Goal: Task Accomplishment & Management: Complete application form

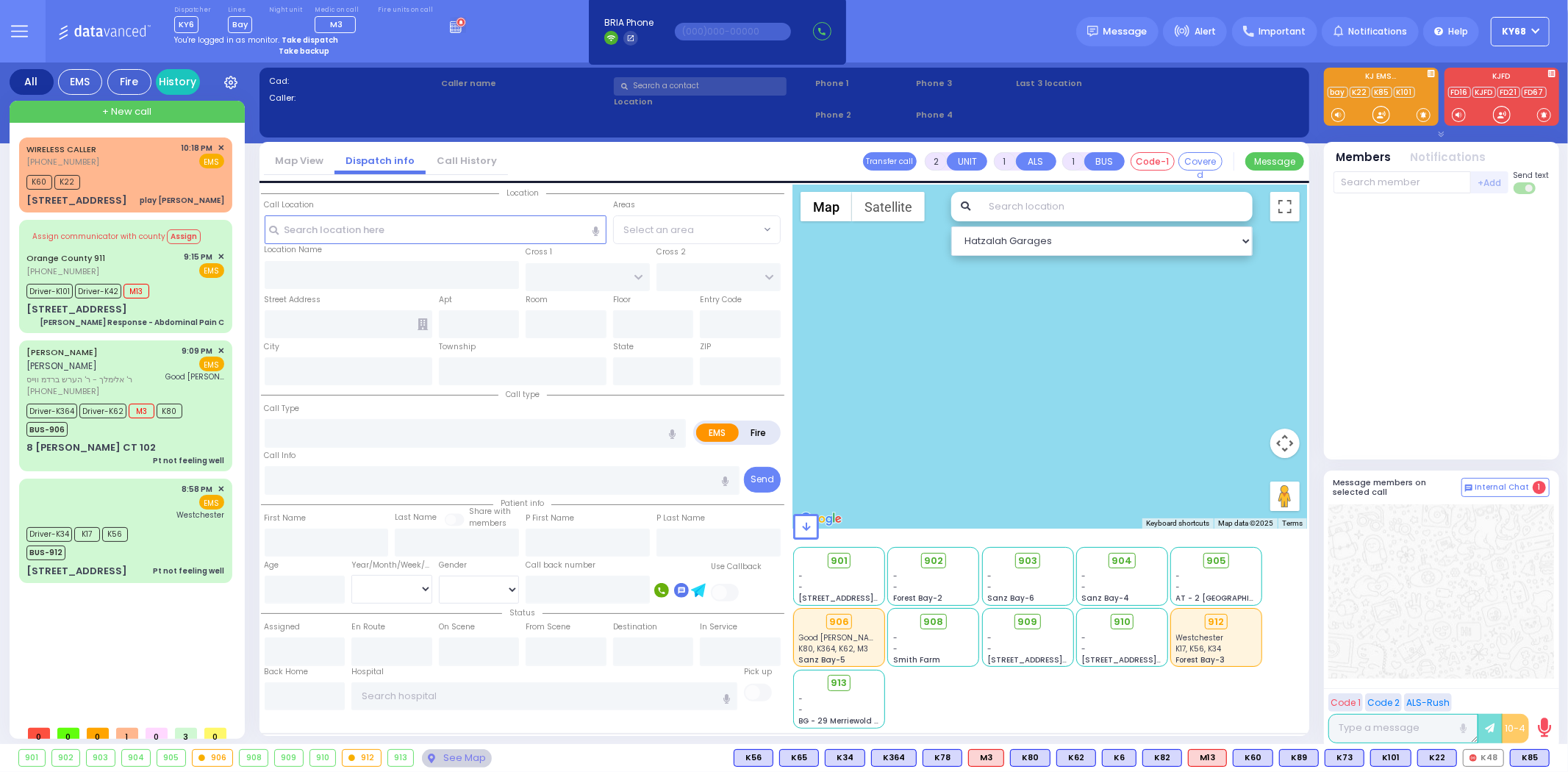
type input "6"
select select
type input "Pt not feeling well"
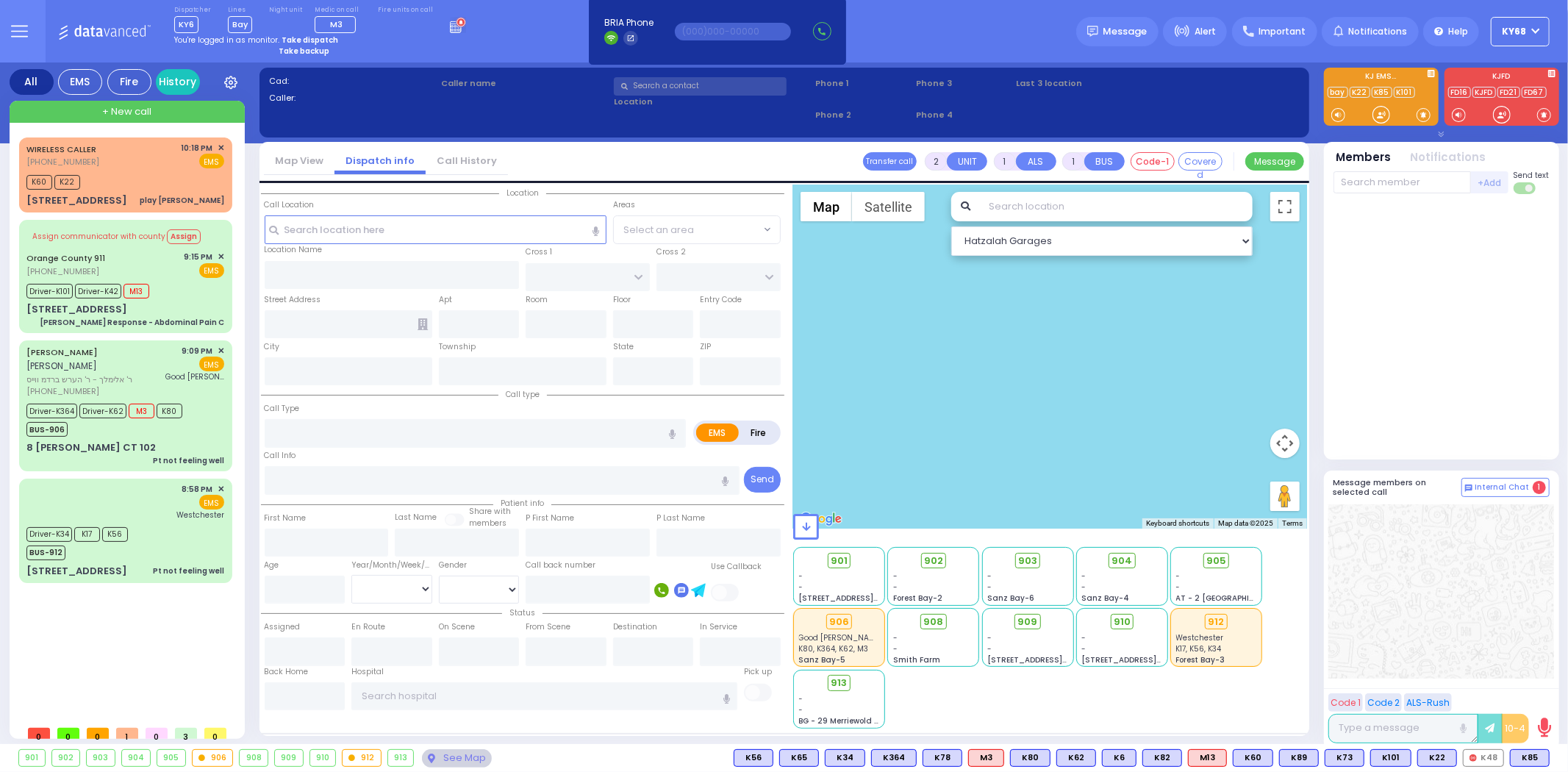
radio input "true"
type input "CHAIM JOSEPH"
type input "STERN"
type input "Haim"
type input "Stern"
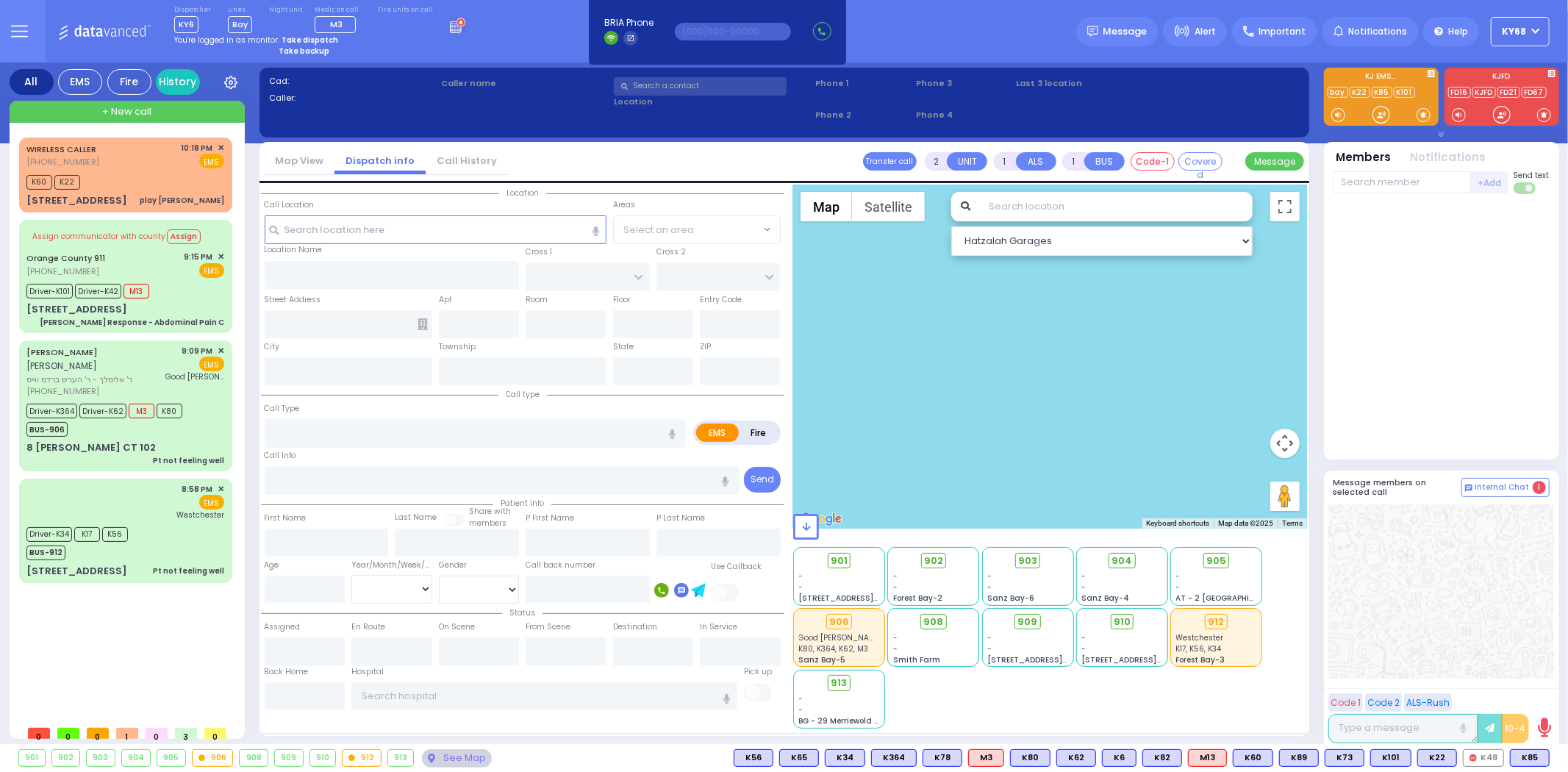
type input "52"
select select "Year"
select select "[DEMOGRAPHIC_DATA]"
type input "21:09"
type input "21:11"
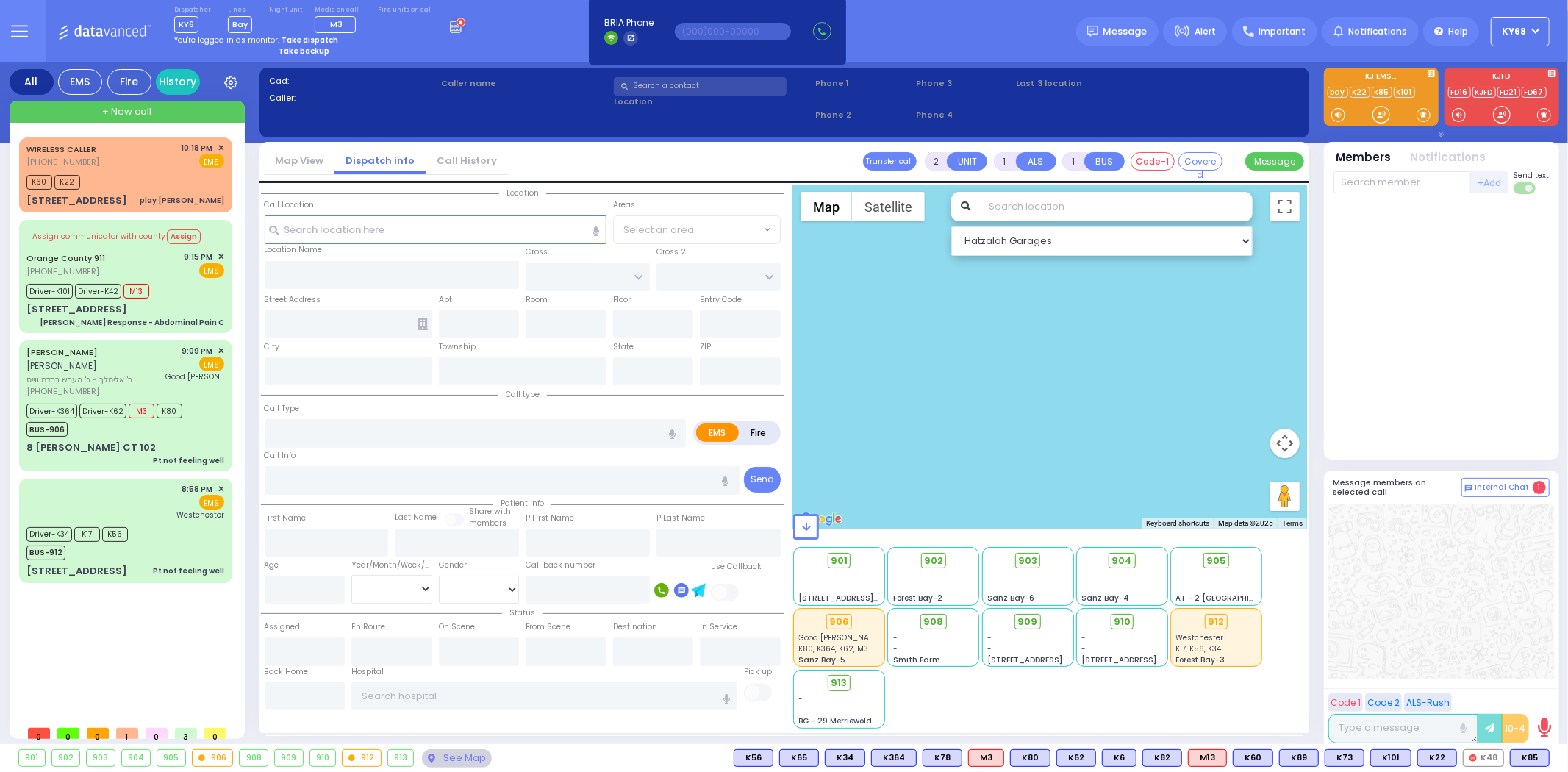
type input "21:14"
type input "21:33"
type input "22:01"
type input "22:24"
type input "Good Samaritan Hospital"
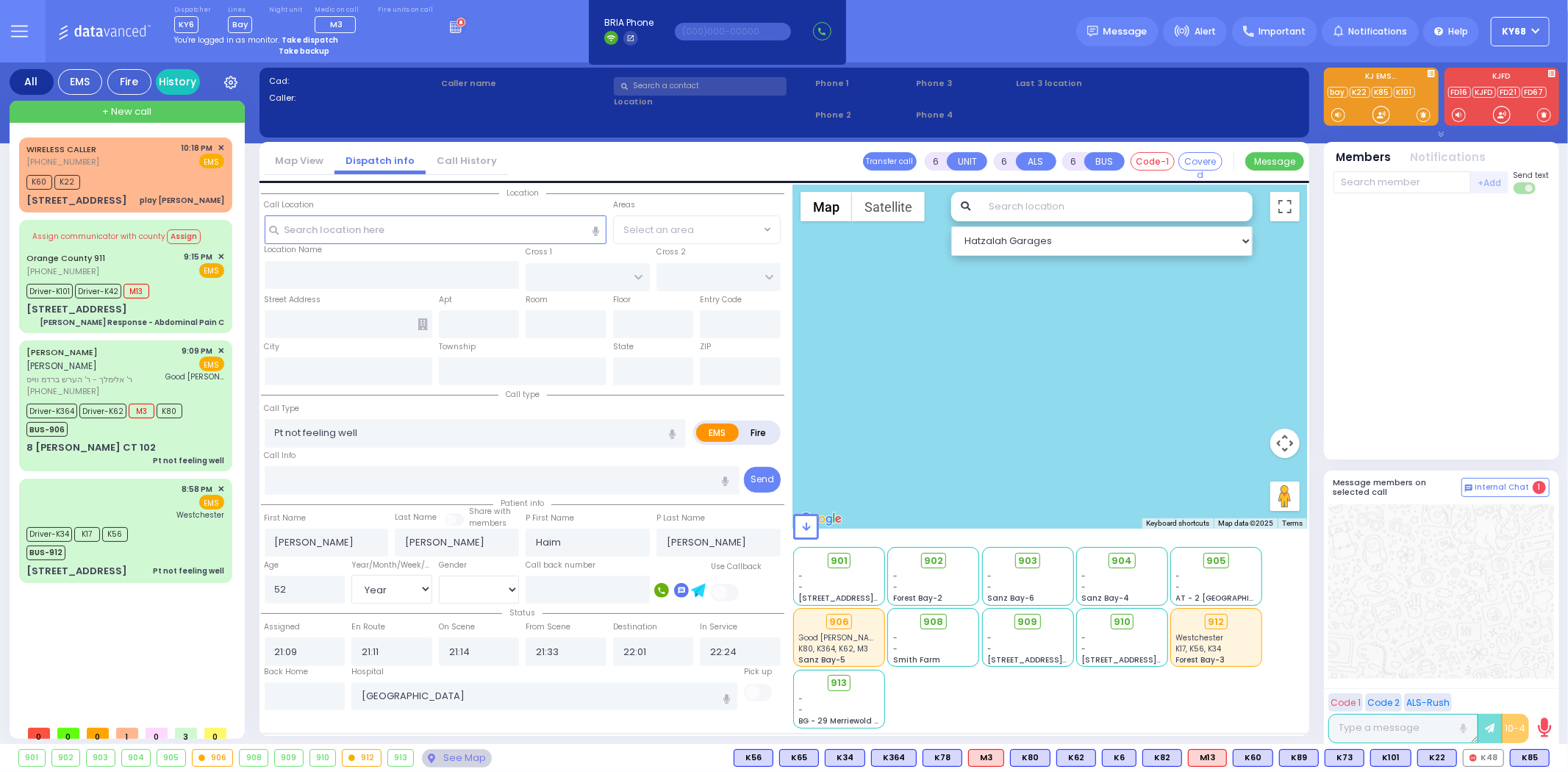
type input "ACRES RD"
type input "8 LEMBERG CT"
type input "102"
type input "Monroe"
type input "New York"
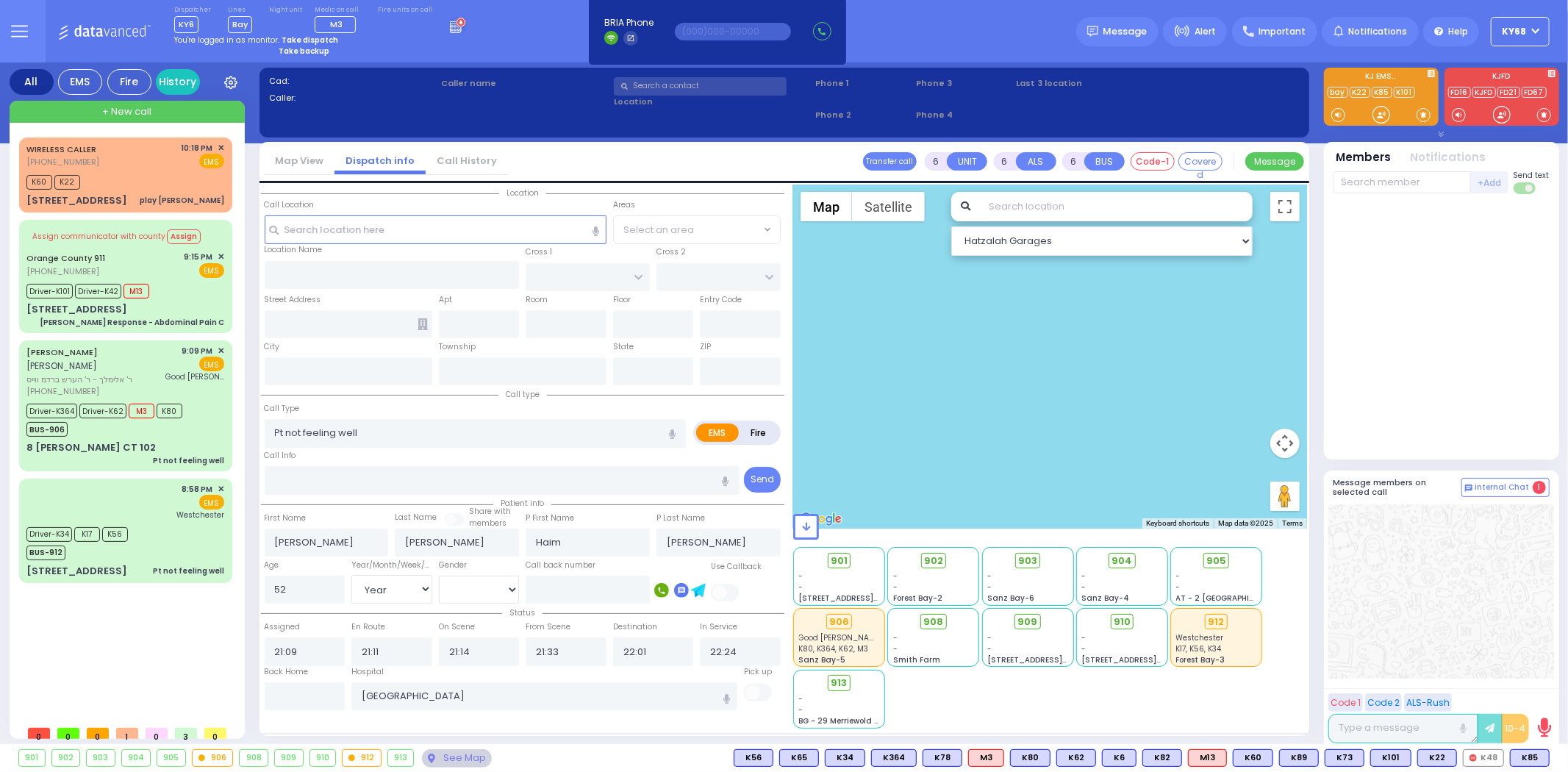
type input "10950"
select select "PALM TREE"
select select "Hatzalah Garages"
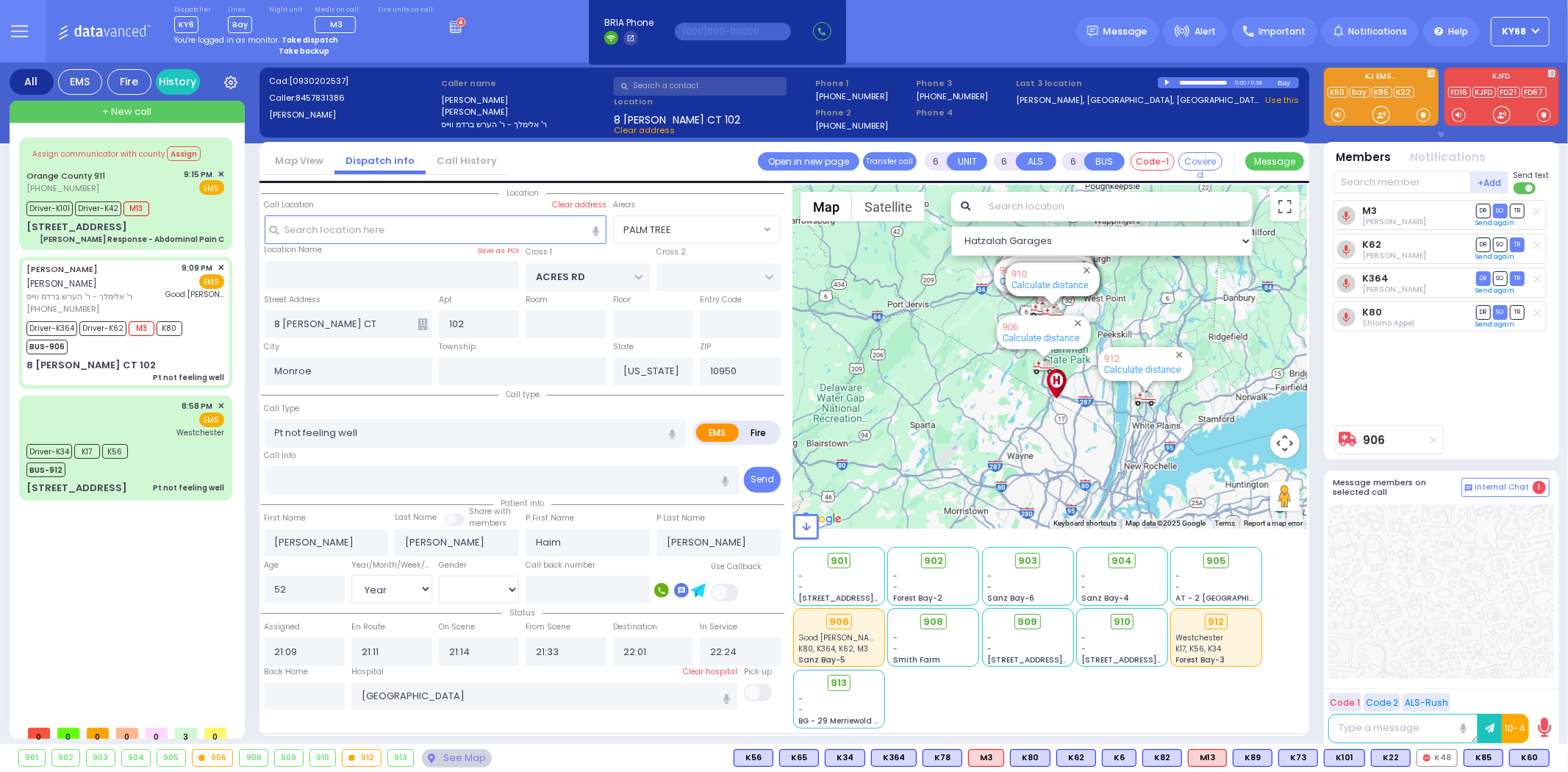
click at [456, 20] on circle at bounding box center [460, 22] width 9 height 9
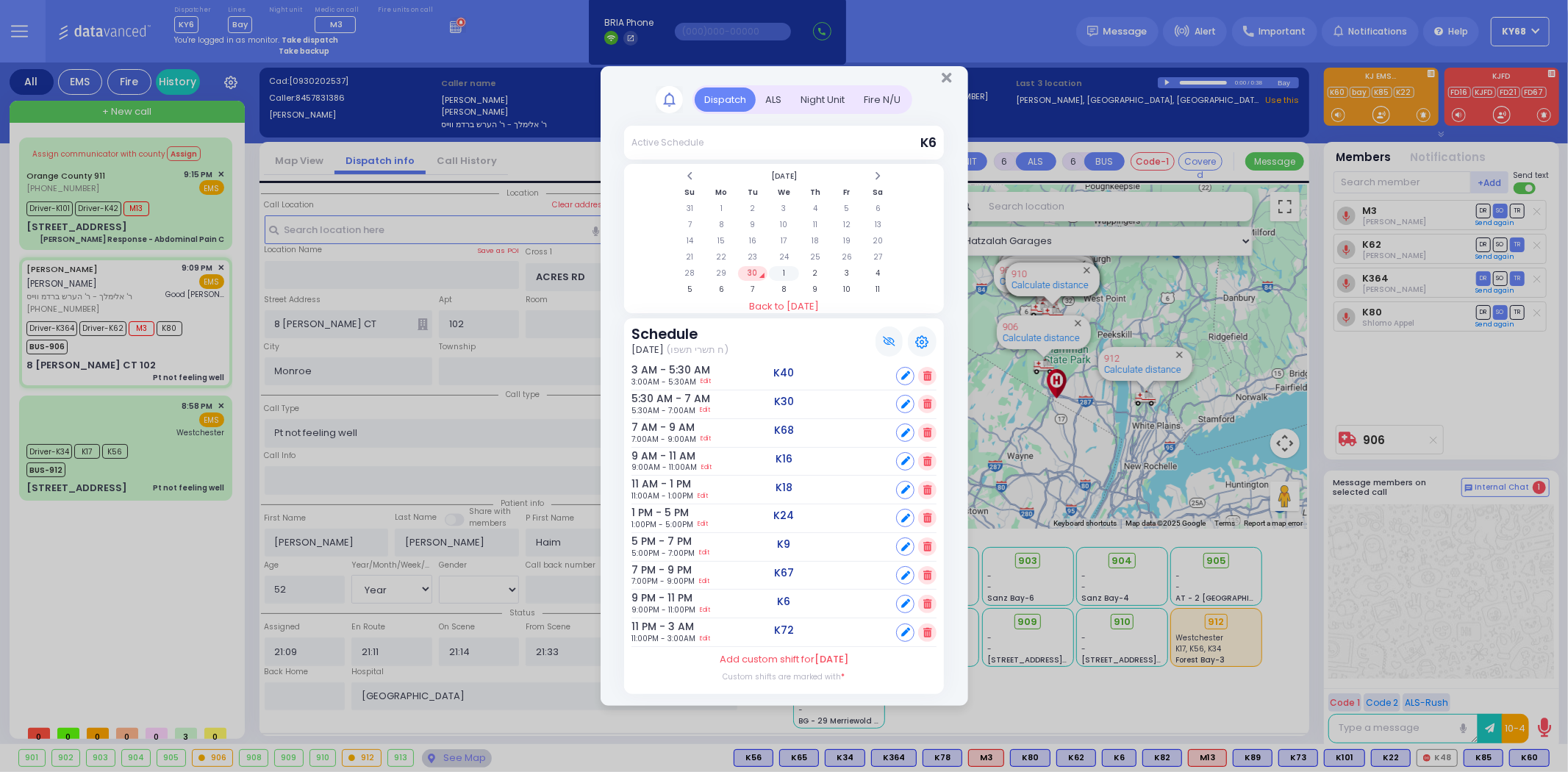
click at [787, 266] on td "1" at bounding box center [784, 273] width 30 height 14
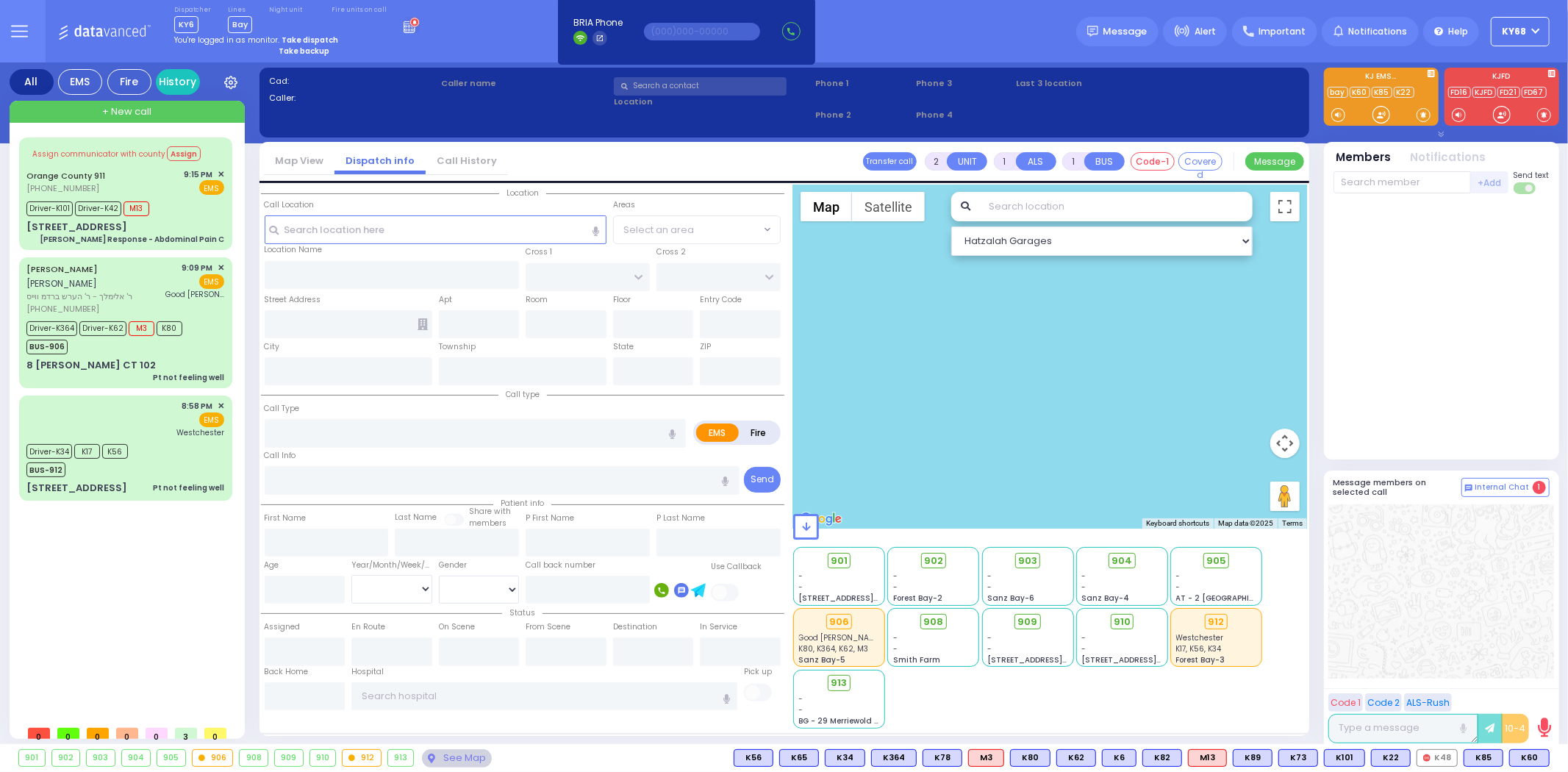
click at [960, 53] on div "Dispatcher KY6 shift has started. Are you ? Lines Bay Bay" at bounding box center [784, 31] width 1568 height 63
